Goal: Information Seeking & Learning: Compare options

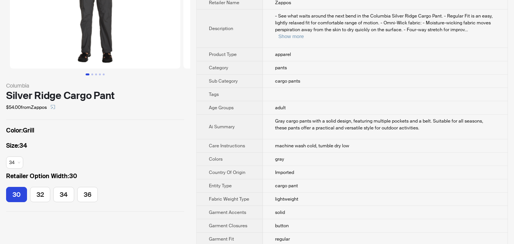
scroll to position [76, 0]
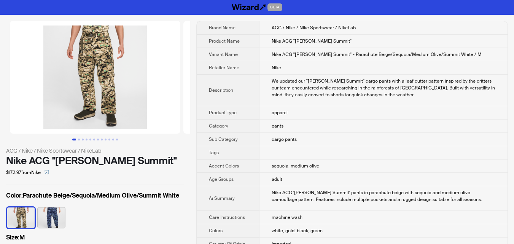
scroll to position [38, 0]
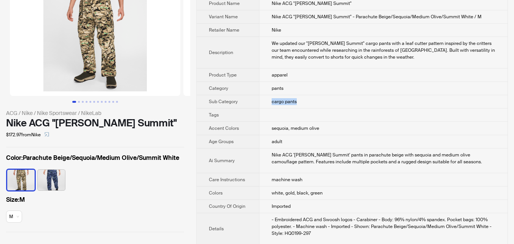
drag, startPoint x: 266, startPoint y: 103, endPoint x: 341, endPoint y: 103, distance: 74.2
click at [341, 103] on td "cargo pants" at bounding box center [383, 101] width 248 height 13
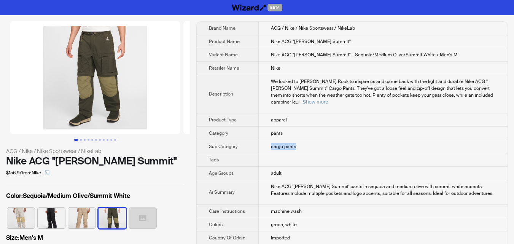
drag, startPoint x: 273, startPoint y: 140, endPoint x: 306, endPoint y: 145, distance: 32.6
click at [306, 145] on td "cargo pants" at bounding box center [383, 146] width 249 height 13
click at [314, 142] on td "cargo pants" at bounding box center [383, 146] width 249 height 13
drag, startPoint x: 268, startPoint y: 139, endPoint x: 326, endPoint y: 143, distance: 57.6
click at [326, 143] on td "cargo pants" at bounding box center [383, 146] width 249 height 13
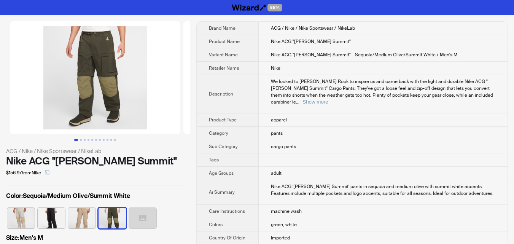
drag, startPoint x: 5, startPoint y: 159, endPoint x: 46, endPoint y: 159, distance: 41.1
click at [46, 159] on div "ACG / Nike / Nike Sportswear / NikeLab Nike ACG "Smith Summit" $156.97 from Nik…" at bounding box center [95, 145] width 190 height 261
click at [215, 157] on span "Tags" at bounding box center [214, 160] width 10 height 6
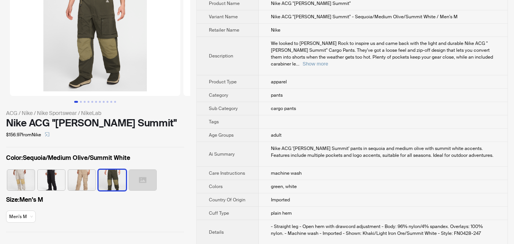
drag, startPoint x: 24, startPoint y: 199, endPoint x: 77, endPoint y: 171, distance: 59.9
click at [47, 202] on label "Size : Men's M" at bounding box center [95, 199] width 178 height 9
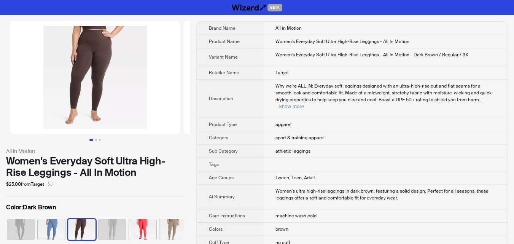
scroll to position [0, 5]
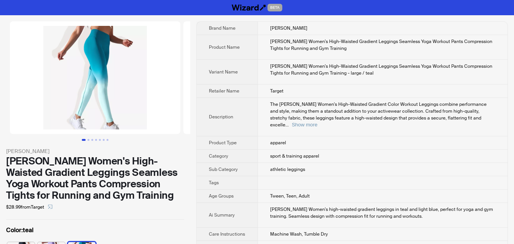
click at [366, 176] on td at bounding box center [383, 182] width 250 height 13
drag, startPoint x: 266, startPoint y: 165, endPoint x: 307, endPoint y: 167, distance: 41.2
click at [307, 167] on td "athletic leggings" at bounding box center [383, 169] width 250 height 13
click at [332, 163] on td "athletic leggings" at bounding box center [383, 169] width 250 height 13
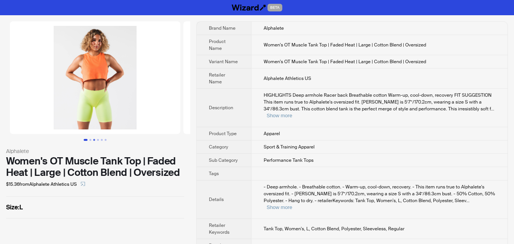
click at [93, 140] on button "Go to slide 3" at bounding box center [94, 140] width 2 height 2
click at [105, 139] on button "Go to slide 6" at bounding box center [106, 140] width 2 height 2
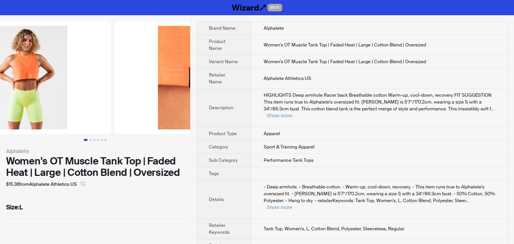
scroll to position [0, 360]
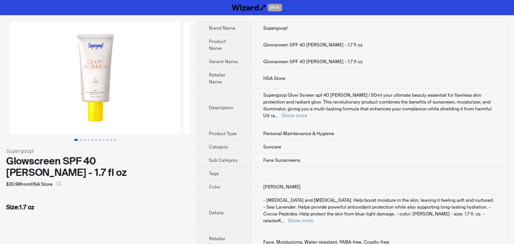
scroll to position [34, 0]
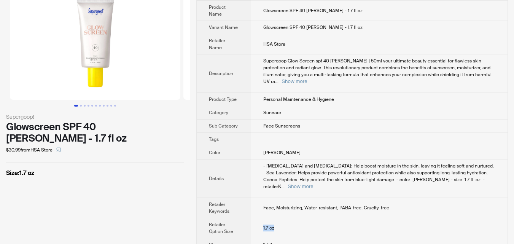
drag, startPoint x: 286, startPoint y: 214, endPoint x: 296, endPoint y: 215, distance: 10.3
click at [296, 218] on td "1.7 oz" at bounding box center [379, 228] width 256 height 20
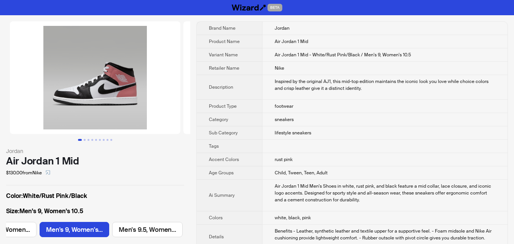
scroll to position [0, 281]
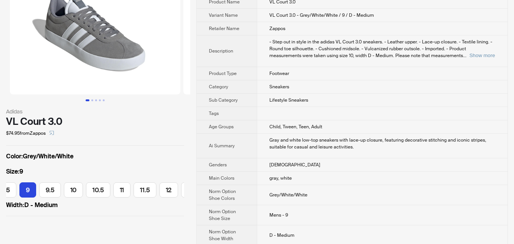
scroll to position [38, 0]
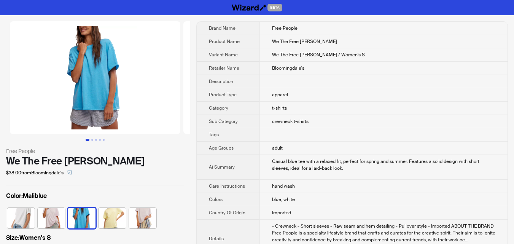
scroll to position [136, 0]
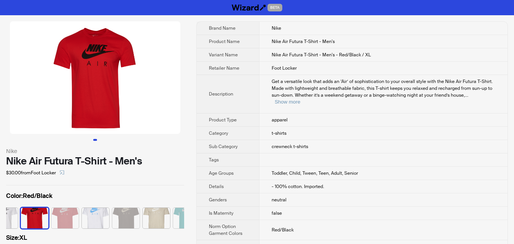
scroll to position [0, 141]
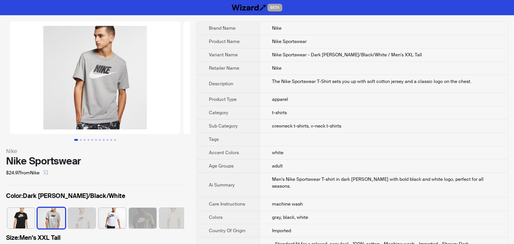
scroll to position [0, 19]
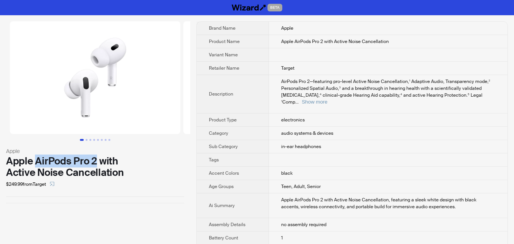
drag, startPoint x: 38, startPoint y: 162, endPoint x: 96, endPoint y: 159, distance: 58.3
click at [96, 159] on div "Apple AirPods Pro 2 with Active Noise Cancellation" at bounding box center [95, 166] width 178 height 23
copy div "AirPods Pro 2"
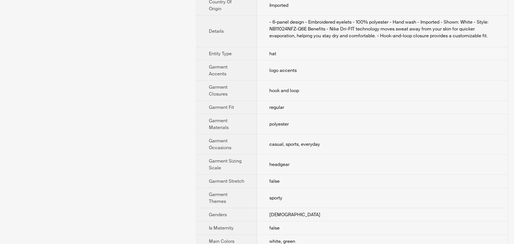
scroll to position [266, 0]
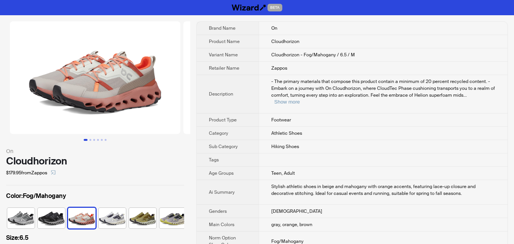
scroll to position [0, 5]
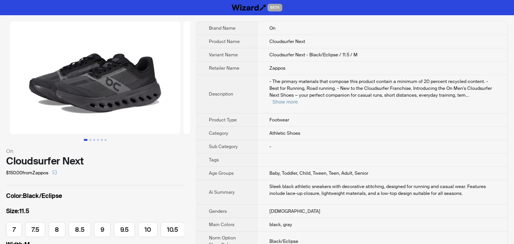
scroll to position [0, 162]
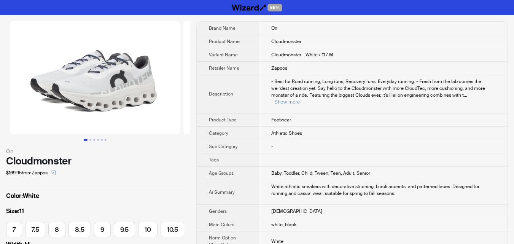
scroll to position [0, 140]
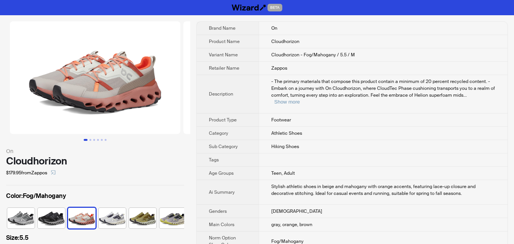
scroll to position [0, 5]
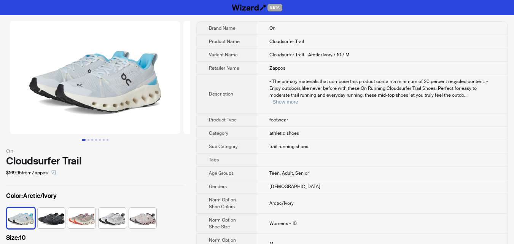
scroll to position [0, 91]
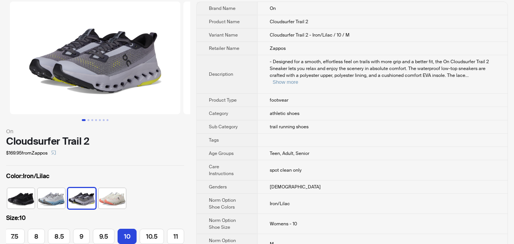
scroll to position [76, 0]
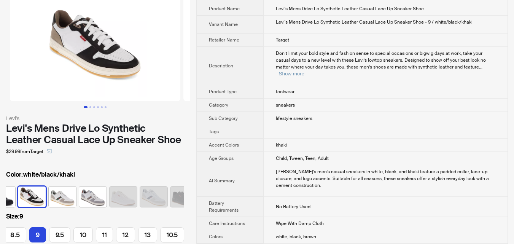
scroll to position [114, 0]
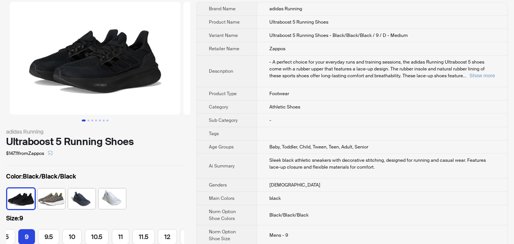
scroll to position [38, 0]
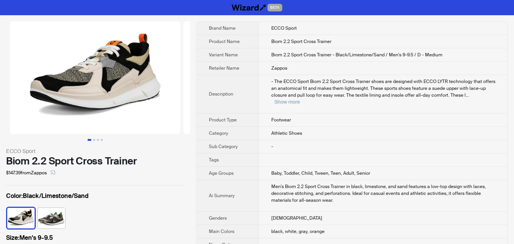
scroll to position [0, 86]
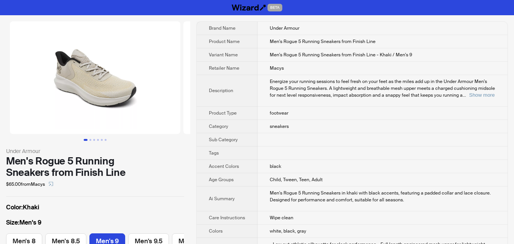
scroll to position [0, 69]
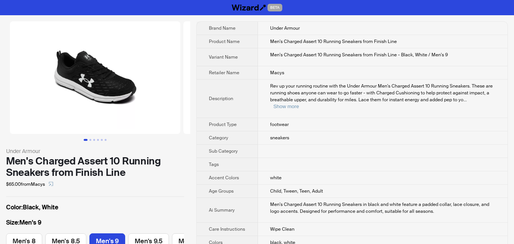
scroll to position [0, 69]
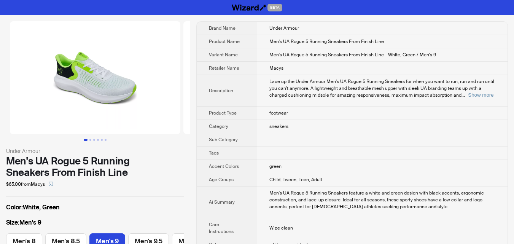
scroll to position [0, 69]
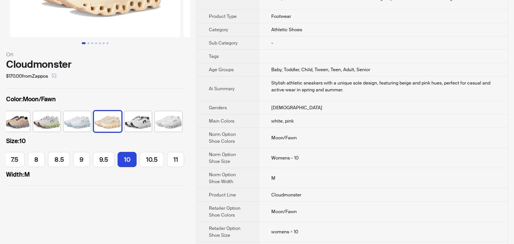
scroll to position [114, 0]
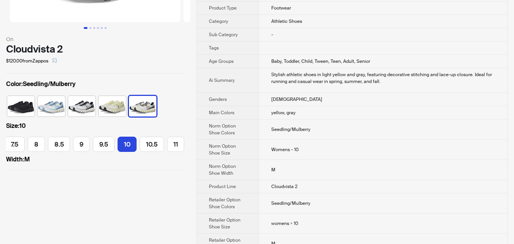
scroll to position [114, 0]
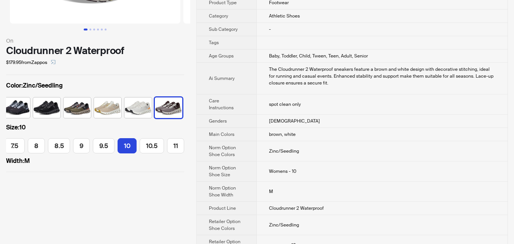
scroll to position [114, 0]
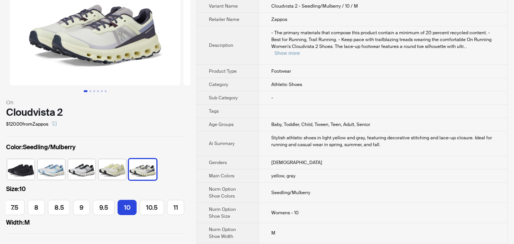
scroll to position [76, 0]
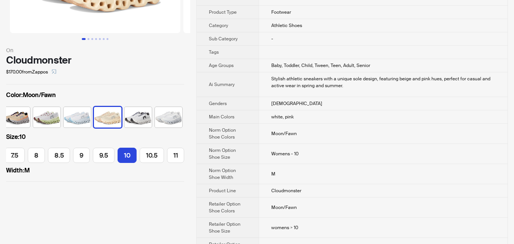
scroll to position [114, 0]
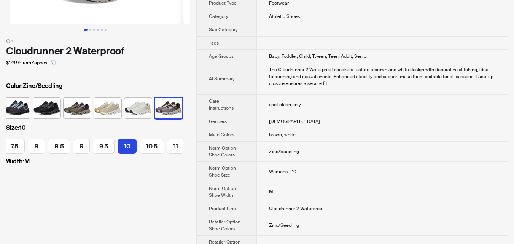
scroll to position [114, 0]
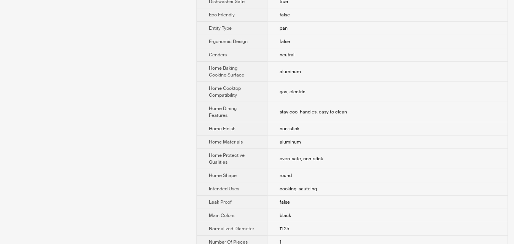
scroll to position [342, 0]
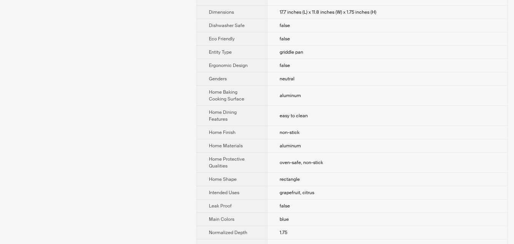
scroll to position [266, 0]
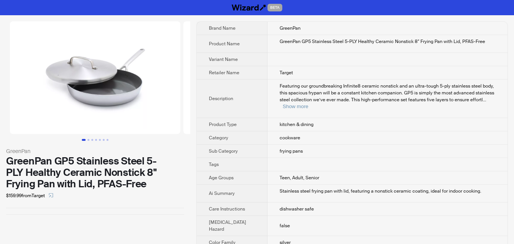
scroll to position [336, 0]
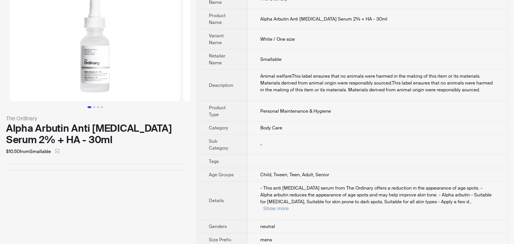
scroll to position [35, 0]
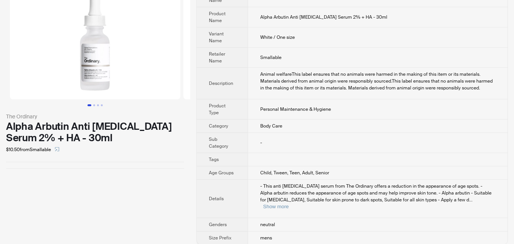
click at [484, 202] on div "- This anti hyperpigmentation serum from The Ordinary offers a reduction in the…" at bounding box center [377, 196] width 235 height 27
click at [289, 204] on button "Show more" at bounding box center [275, 207] width 25 height 6
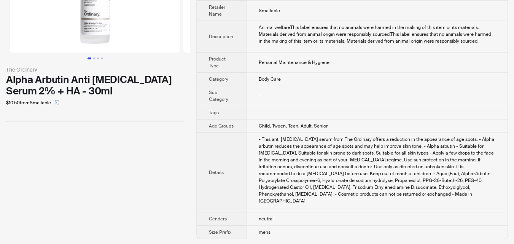
scroll to position [83, 0]
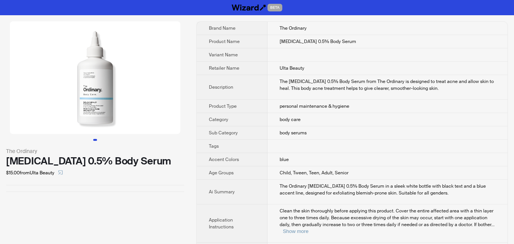
scroll to position [277, 0]
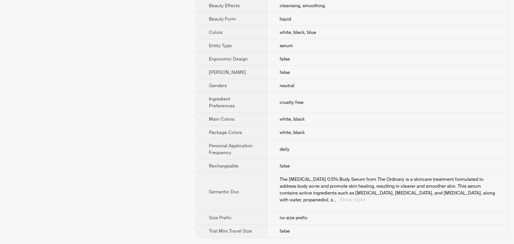
click at [365, 197] on button "Show more" at bounding box center [351, 200] width 25 height 6
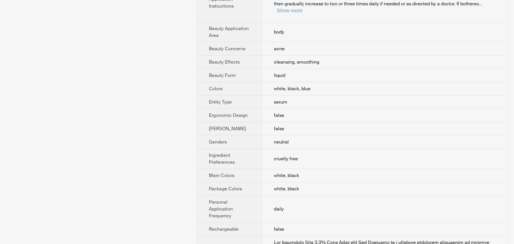
scroll to position [124, 0]
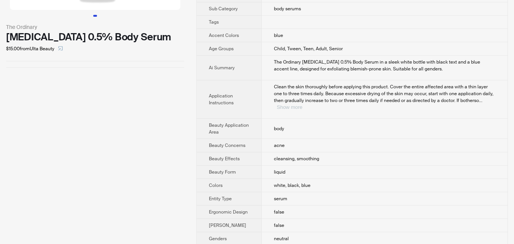
click at [303, 104] on button "Show more" at bounding box center [289, 107] width 25 height 6
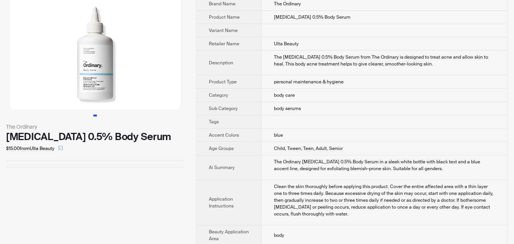
scroll to position [0, 0]
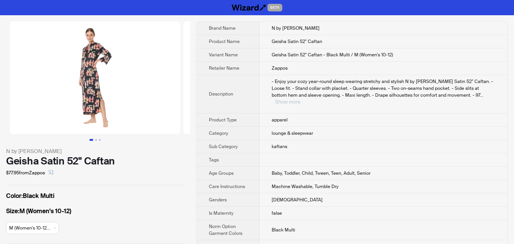
click at [300, 99] on button "Show more" at bounding box center [287, 102] width 25 height 6
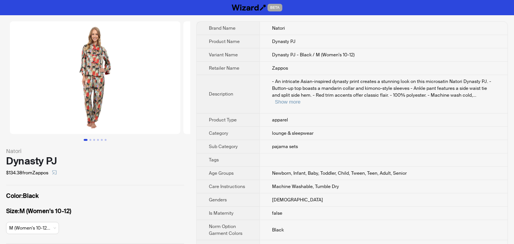
drag, startPoint x: 0, startPoint y: 0, endPoint x: 179, endPoint y: 150, distance: 233.1
click at [179, 150] on div "Natori" at bounding box center [95, 151] width 178 height 8
click at [301, 99] on button "Show more" at bounding box center [287, 102] width 25 height 6
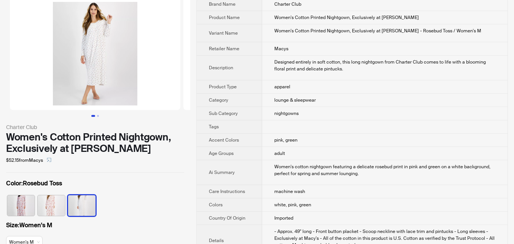
scroll to position [114, 0]
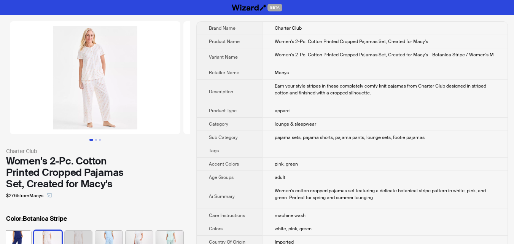
scroll to position [0, 96]
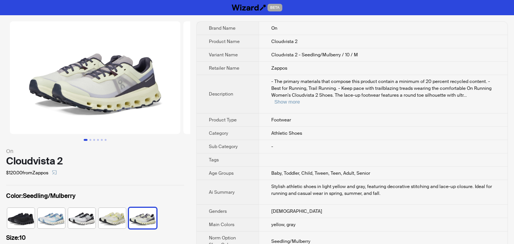
click at [483, 98] on div "- The primary materials that compose this product contain a minimum of 20 perce…" at bounding box center [383, 91] width 224 height 27
click at [300, 99] on button "Show more" at bounding box center [286, 102] width 25 height 6
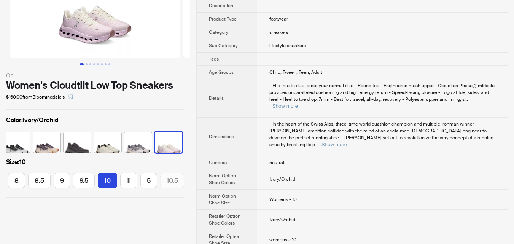
scroll to position [76, 0]
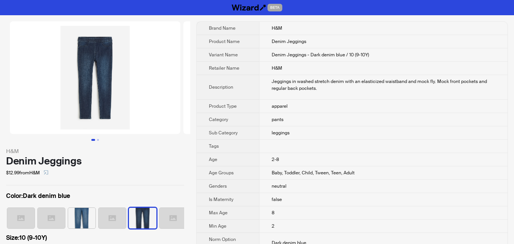
scroll to position [0, 111]
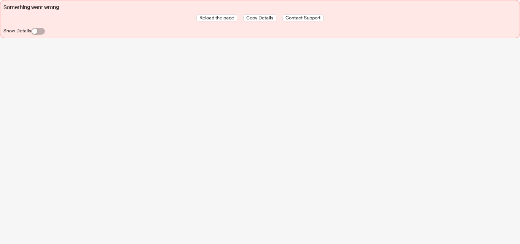
click at [162, 94] on div "Something went wrong Reload the page Copy Details Contact Support Show Details" at bounding box center [260, 122] width 520 height 244
click at [41, 30] on span "button" at bounding box center [38, 31] width 14 height 7
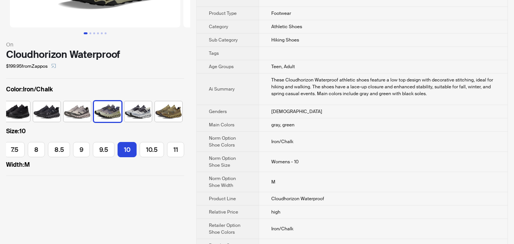
scroll to position [152, 0]
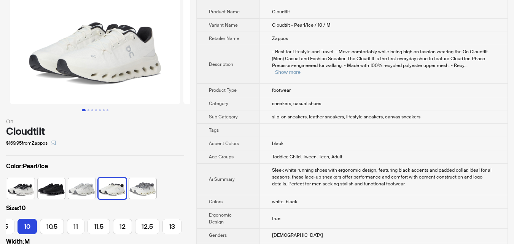
scroll to position [76, 0]
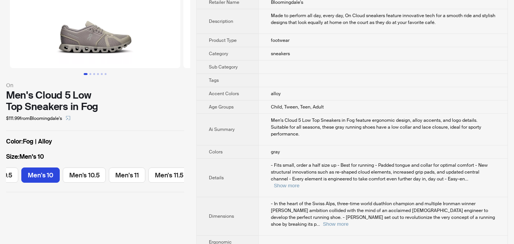
scroll to position [76, 0]
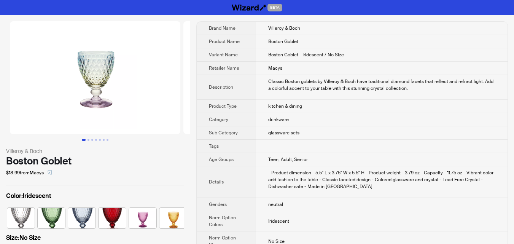
scroll to position [0, 35]
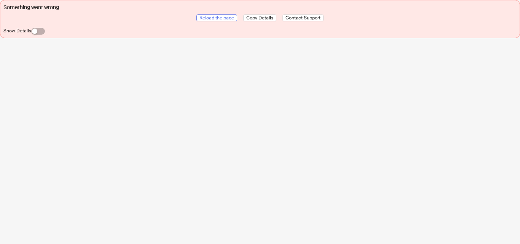
click at [225, 18] on span "Reload the page" at bounding box center [216, 18] width 35 height 6
click at [35, 31] on div "button" at bounding box center [34, 31] width 5 height 5
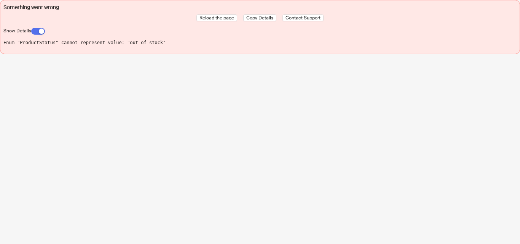
click at [34, 32] on span "button" at bounding box center [38, 31] width 14 height 7
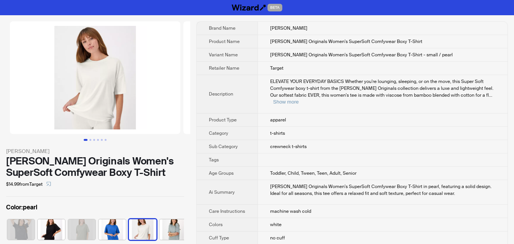
scroll to position [0, 35]
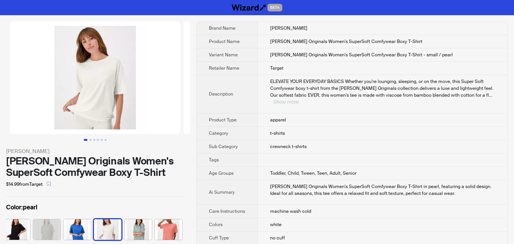
click at [299, 99] on button "Show more" at bounding box center [285, 102] width 25 height 6
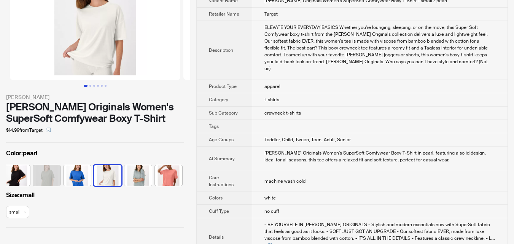
scroll to position [152, 0]
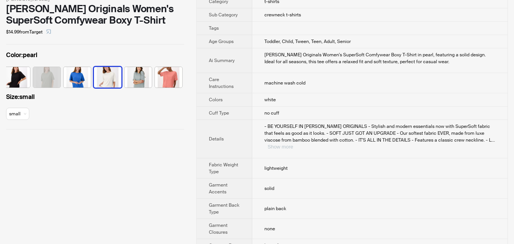
click at [293, 144] on button "Show more" at bounding box center [280, 147] width 25 height 6
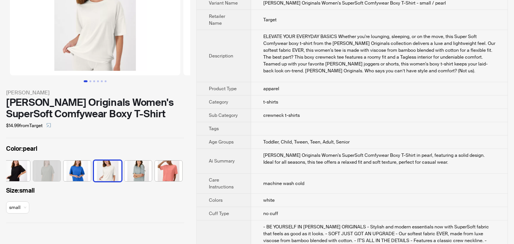
scroll to position [0, 0]
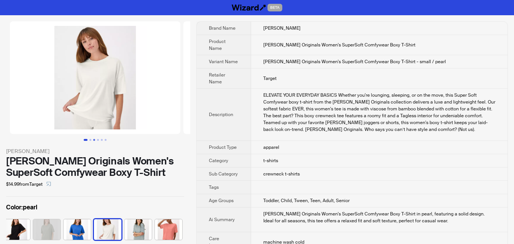
click at [94, 139] on button "Go to slide 3" at bounding box center [94, 140] width 2 height 2
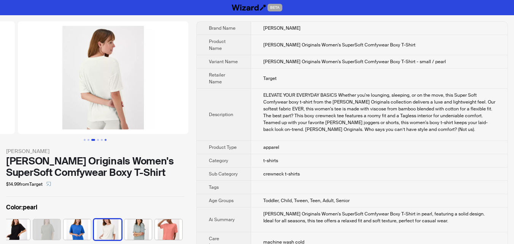
scroll to position [0, 347]
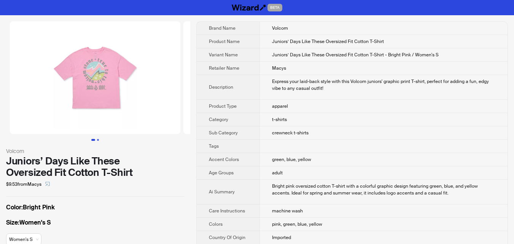
click at [98, 139] on button "Go to slide 2" at bounding box center [98, 140] width 2 height 2
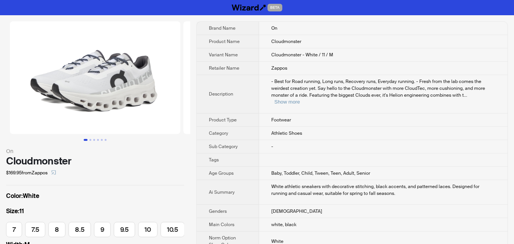
scroll to position [0, 140]
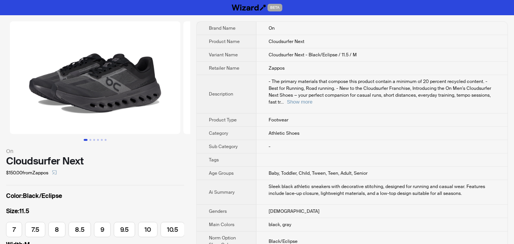
scroll to position [0, 162]
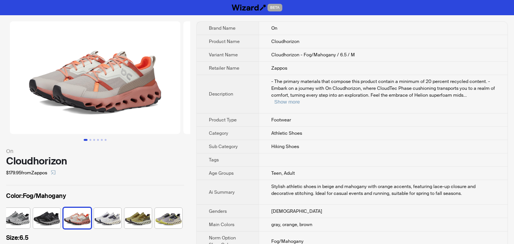
click at [184, 94] on img at bounding box center [268, 77] width 170 height 113
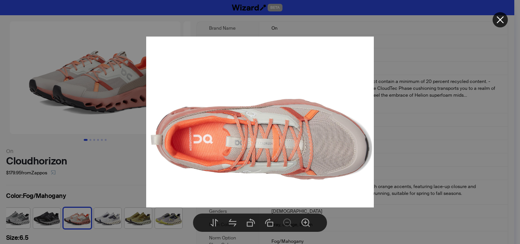
click at [500, 21] on icon "close" at bounding box center [499, 19] width 9 height 9
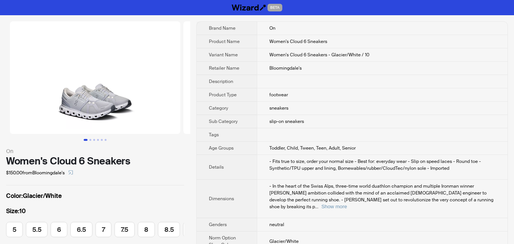
scroll to position [0, 84]
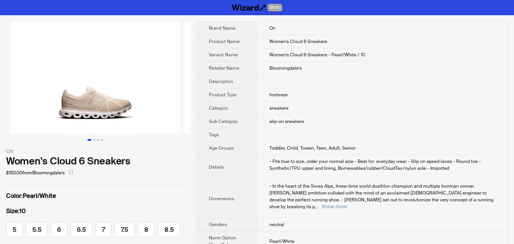
scroll to position [0, 84]
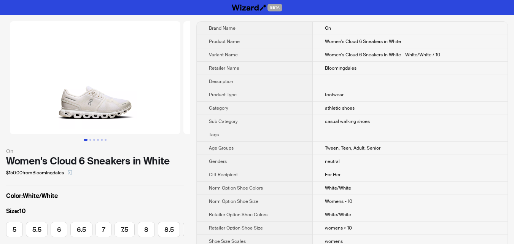
scroll to position [0, 84]
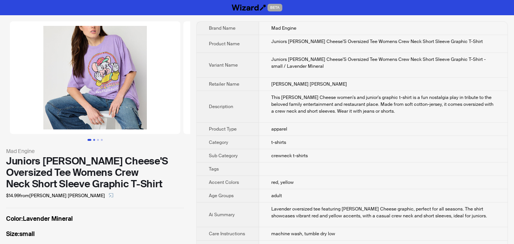
click at [93, 139] on button "Go to slide 2" at bounding box center [94, 140] width 2 height 2
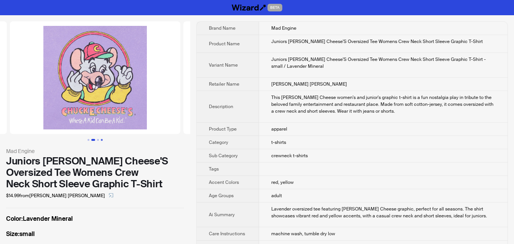
click at [102, 141] on button "Go to slide 4" at bounding box center [102, 140] width 2 height 2
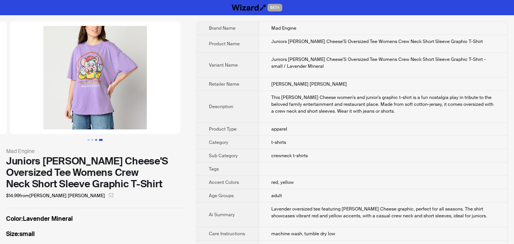
click at [96, 139] on button "Go to slide 3" at bounding box center [96, 140] width 2 height 2
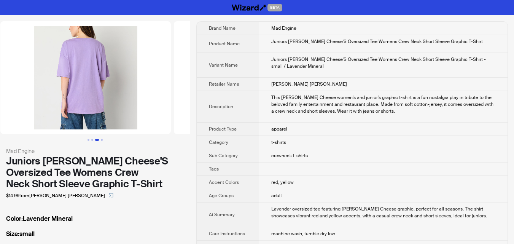
scroll to position [0, 347]
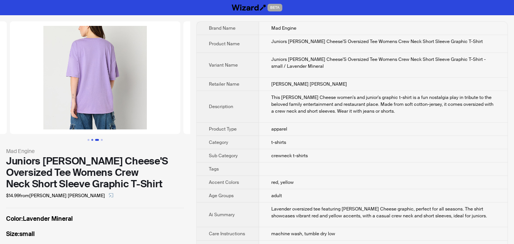
click at [93, 140] on button "Go to slide 2" at bounding box center [92, 140] width 2 height 2
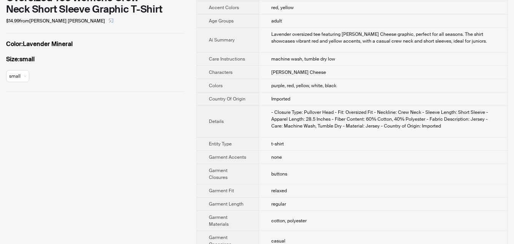
scroll to position [107, 0]
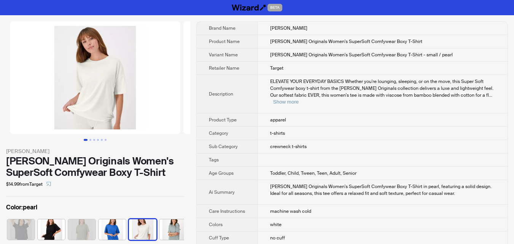
scroll to position [0, 35]
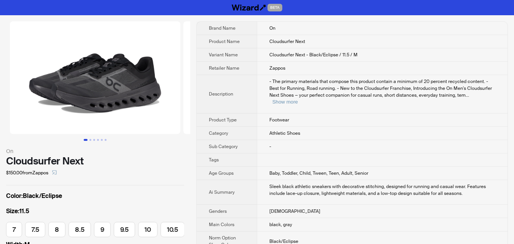
scroll to position [0, 162]
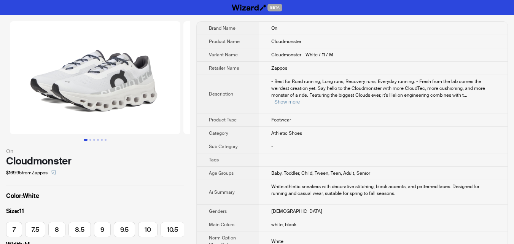
scroll to position [0, 140]
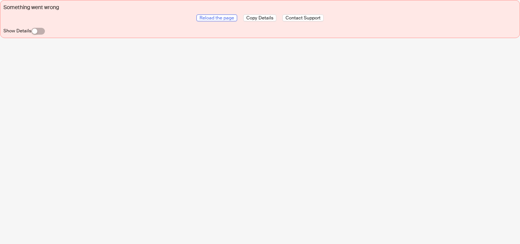
click at [219, 16] on span "Reload the page" at bounding box center [216, 18] width 35 height 6
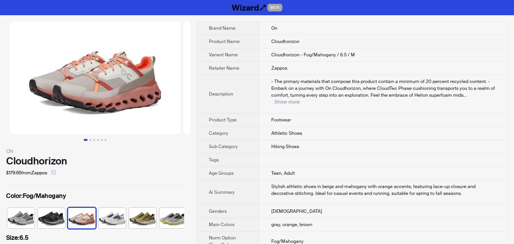
scroll to position [0, 52]
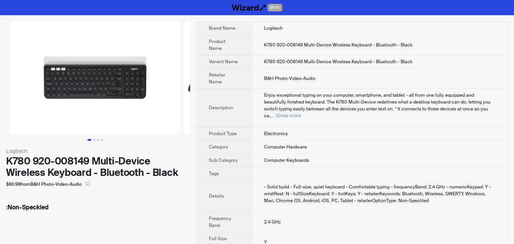
click at [485, 105] on div "Enjoy exceptional typing on your computer, smartphone, and tablet - all from on…" at bounding box center [380, 105] width 232 height 27
click at [301, 113] on button "Show more" at bounding box center [288, 116] width 25 height 6
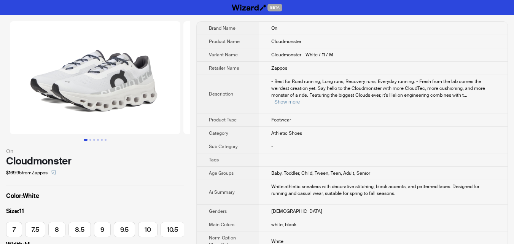
scroll to position [0, 140]
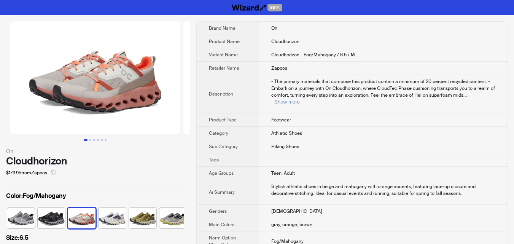
scroll to position [0, 5]
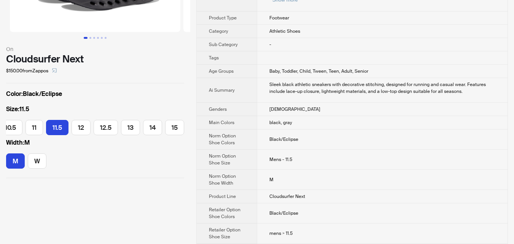
scroll to position [114, 0]
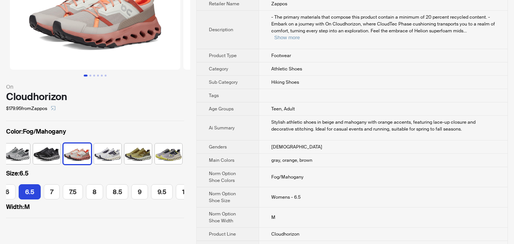
scroll to position [76, 0]
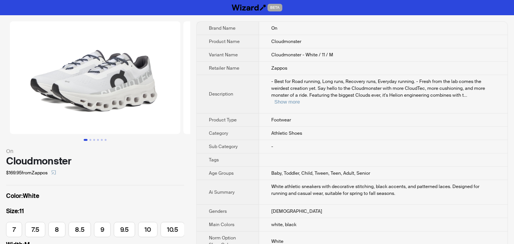
scroll to position [0, 140]
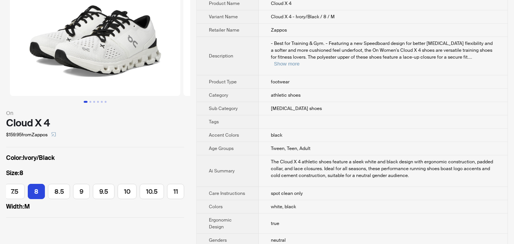
scroll to position [114, 0]
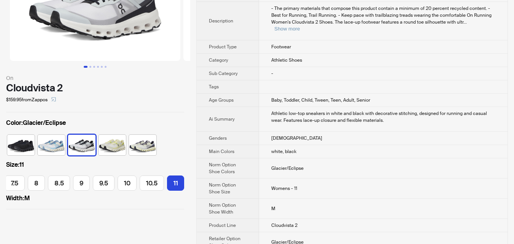
scroll to position [76, 0]
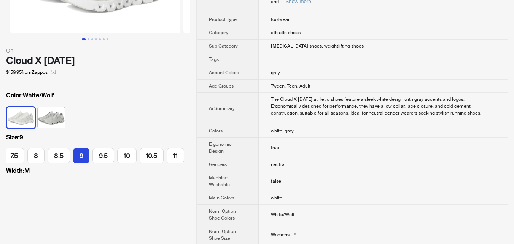
scroll to position [114, 0]
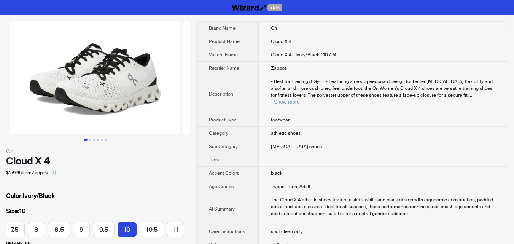
scroll to position [38, 0]
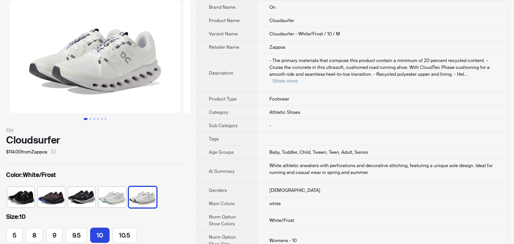
scroll to position [38, 0]
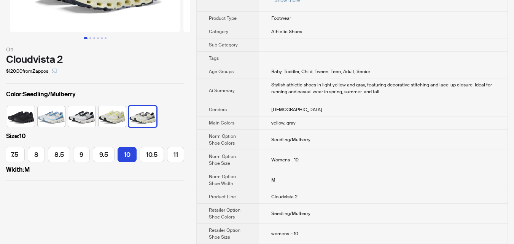
scroll to position [114, 0]
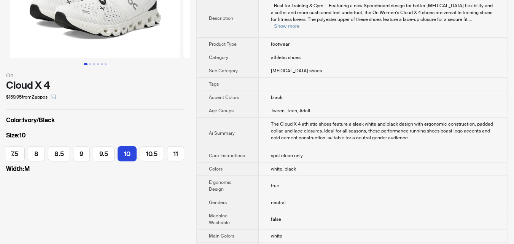
scroll to position [76, 0]
drag, startPoint x: 1, startPoint y: 83, endPoint x: 73, endPoint y: 87, distance: 72.4
click at [73, 87] on div "On Cloud X 4 $159.95 from Zappos Color : Ivory/Black Size : 10 5 5.5 6 6.5 7 7.…" at bounding box center [95, 62] width 190 height 247
copy div "Cloud X 4"
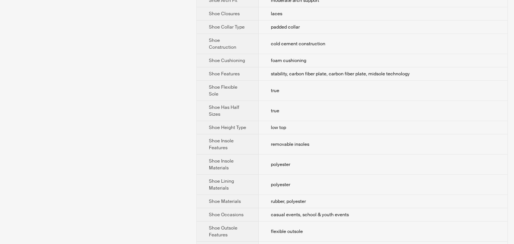
scroll to position [367, 0]
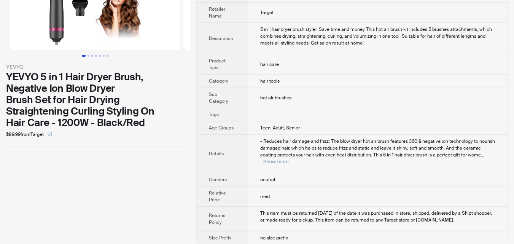
scroll to position [46, 0]
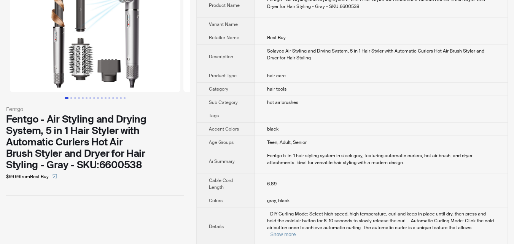
scroll to position [9, 0]
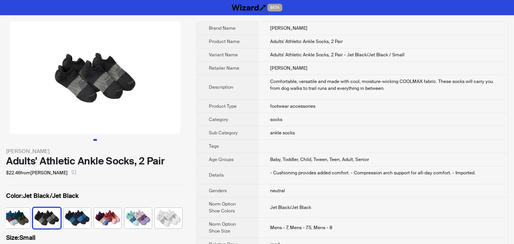
scroll to position [38, 0]
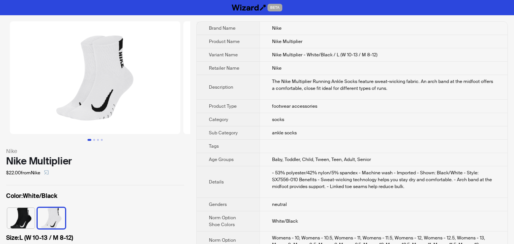
scroll to position [76, 0]
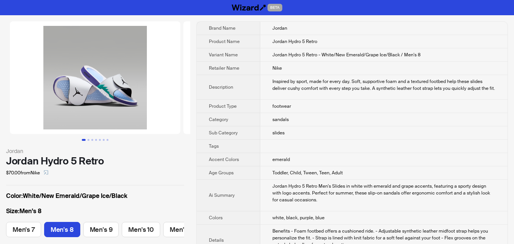
scroll to position [0, 26]
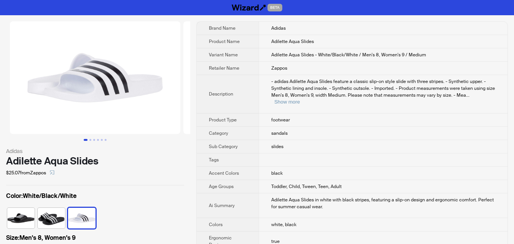
scroll to position [38, 0]
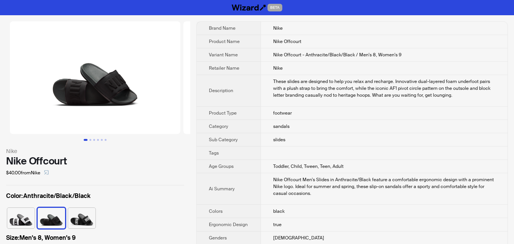
scroll to position [0, 134]
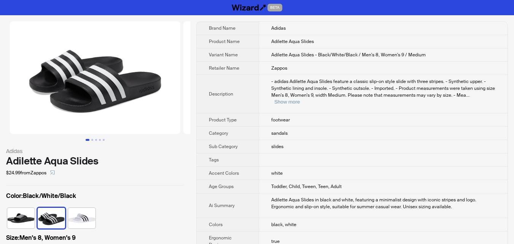
scroll to position [38, 0]
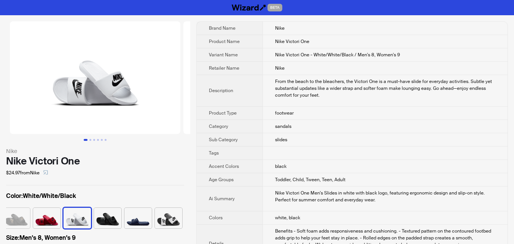
scroll to position [38, 0]
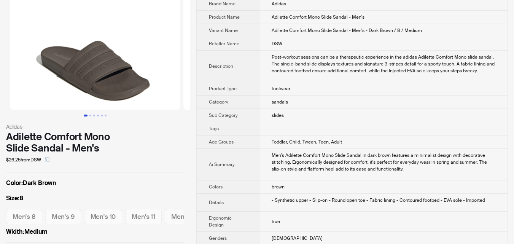
scroll to position [38, 0]
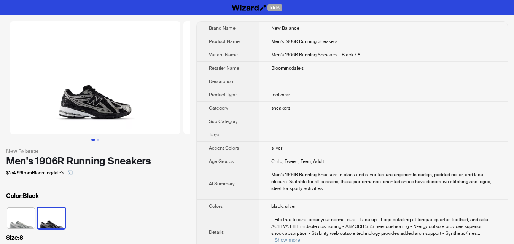
scroll to position [0, 32]
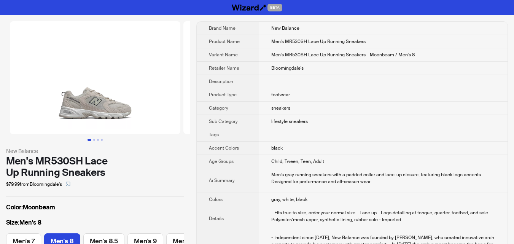
scroll to position [0, 26]
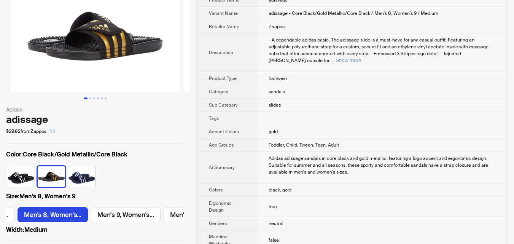
scroll to position [38, 0]
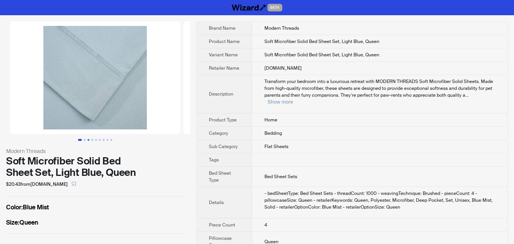
click at [88, 141] on button "Go to slide 3" at bounding box center [89, 140] width 2 height 2
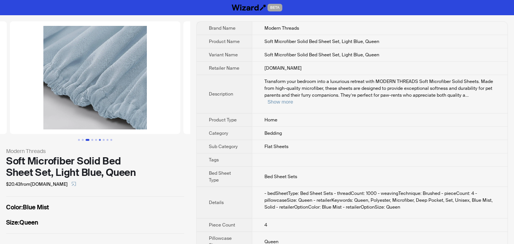
click at [100, 141] on button "Go to slide 6" at bounding box center [100, 140] width 2 height 2
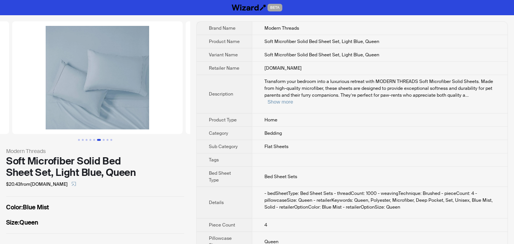
scroll to position [0, 868]
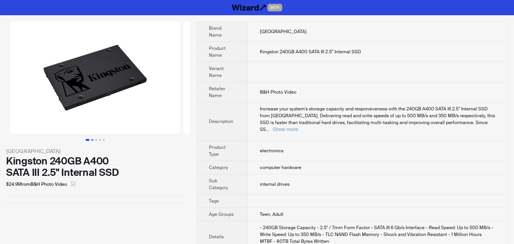
click at [93, 139] on button "Go to slide 2" at bounding box center [92, 140] width 2 height 2
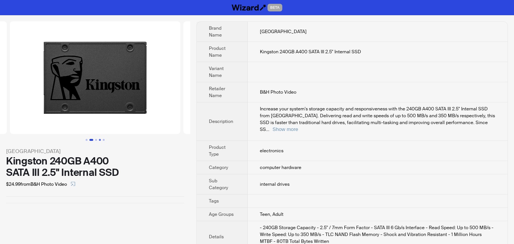
click at [99, 139] on button "Go to slide 4" at bounding box center [100, 140] width 2 height 2
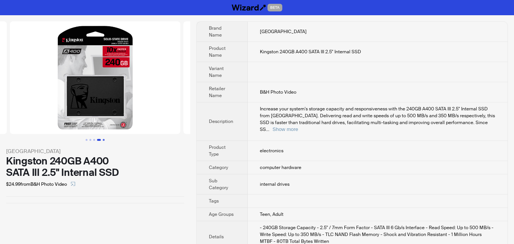
click at [103, 139] on button "Go to slide 5" at bounding box center [104, 140] width 2 height 2
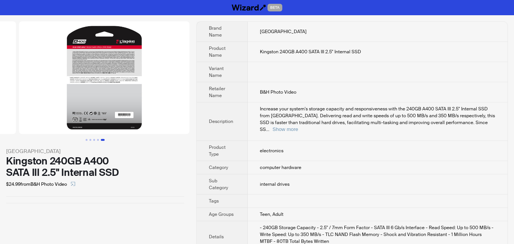
scroll to position [0, 694]
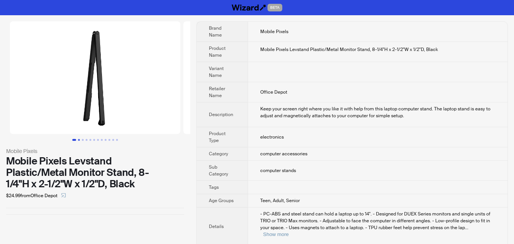
click at [79, 139] on button "Go to slide 2" at bounding box center [79, 140] width 2 height 2
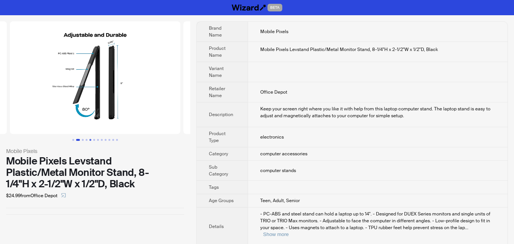
click at [90, 140] on button "Go to slide 5" at bounding box center [90, 140] width 2 height 2
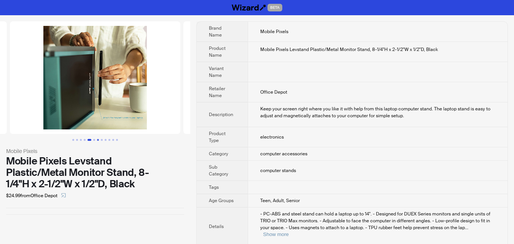
click at [98, 140] on button "Go to slide 7" at bounding box center [98, 140] width 2 height 2
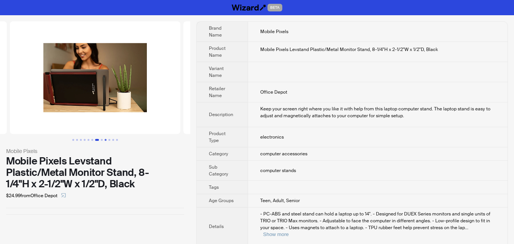
click at [105, 139] on button "Go to slide 9" at bounding box center [106, 140] width 2 height 2
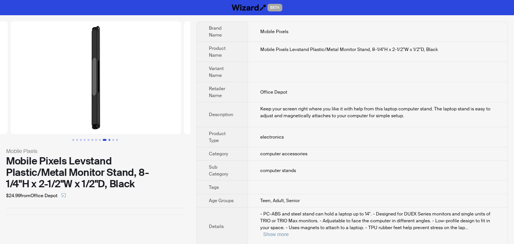
scroll to position [0, 1388]
click at [289, 231] on button "Show more" at bounding box center [275, 234] width 25 height 6
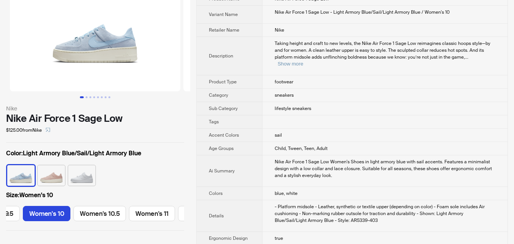
scroll to position [41, 0]
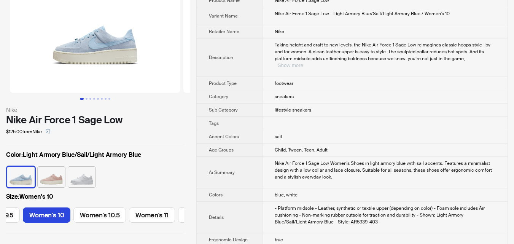
click at [303, 62] on button "Show more" at bounding box center [290, 65] width 25 height 6
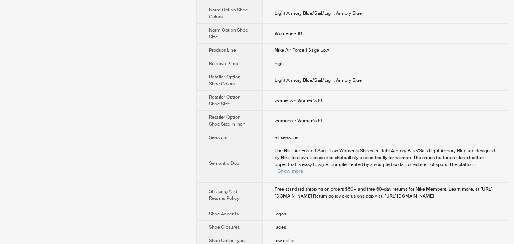
scroll to position [342, 0]
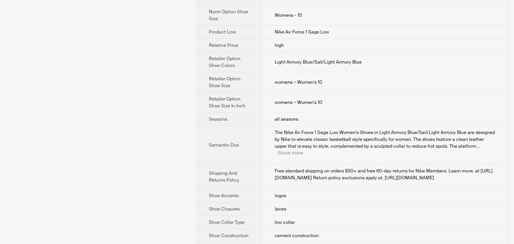
click at [473, 143] on div "The Nike Air Force 1 Sage Low Women's Shoes in Light Armory Blue/Sail/Light Arm…" at bounding box center [385, 142] width 221 height 27
click at [303, 150] on button "Show more" at bounding box center [290, 153] width 25 height 6
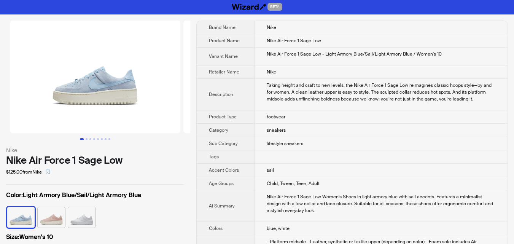
scroll to position [0, 0]
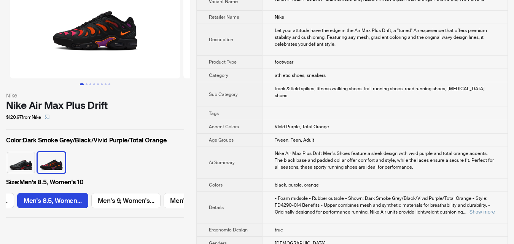
scroll to position [38, 0]
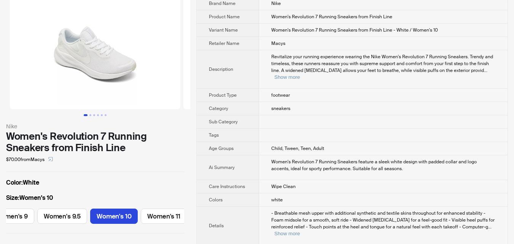
scroll to position [38, 0]
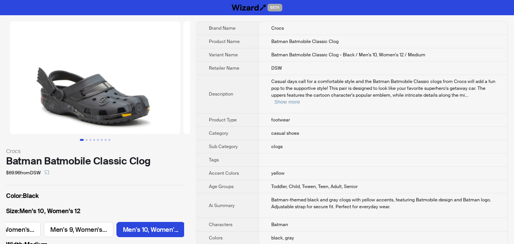
scroll to position [38, 0]
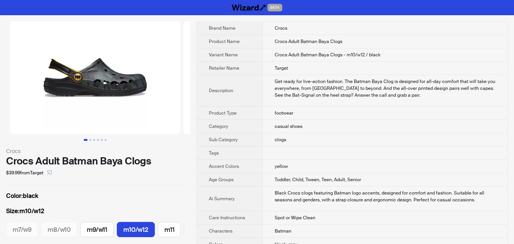
scroll to position [0, 54]
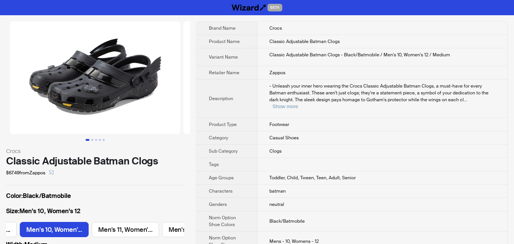
scroll to position [0, 570]
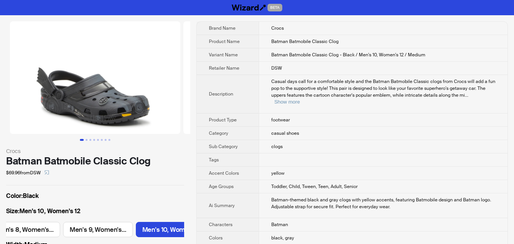
scroll to position [0, 600]
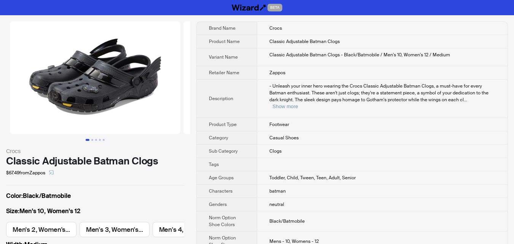
scroll to position [0, 570]
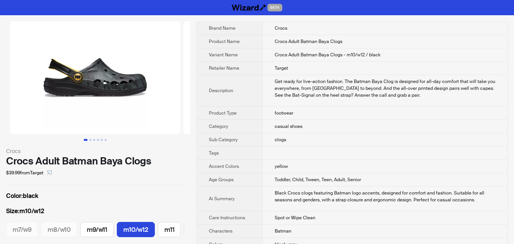
scroll to position [0, 54]
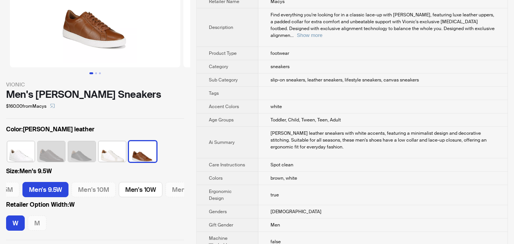
scroll to position [114, 0]
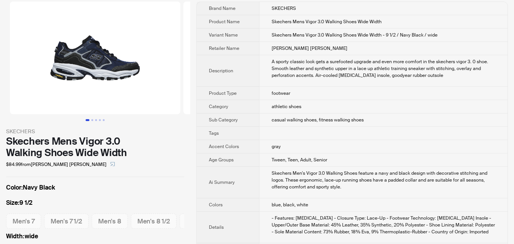
scroll to position [38, 0]
